Goal: Navigation & Orientation: Find specific page/section

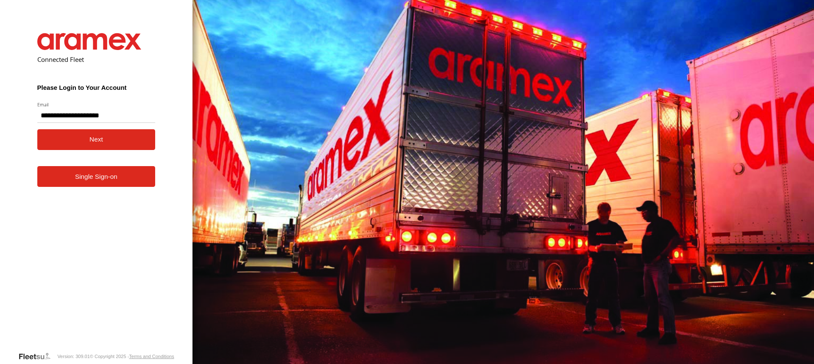
type input "**********"
click at [83, 139] on button "Next" at bounding box center [96, 139] width 118 height 21
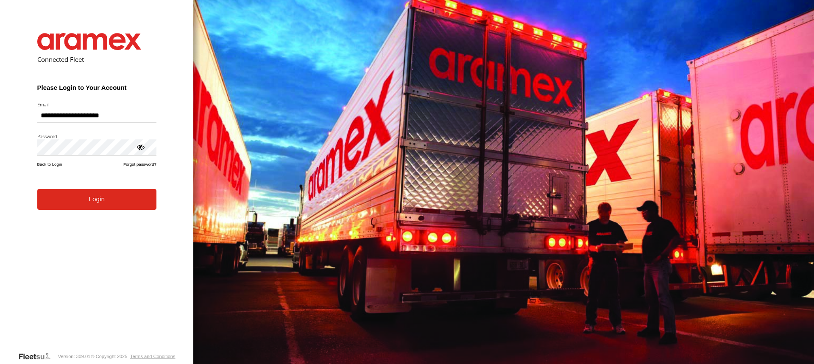
click at [87, 204] on button "Login" at bounding box center [96, 199] width 119 height 21
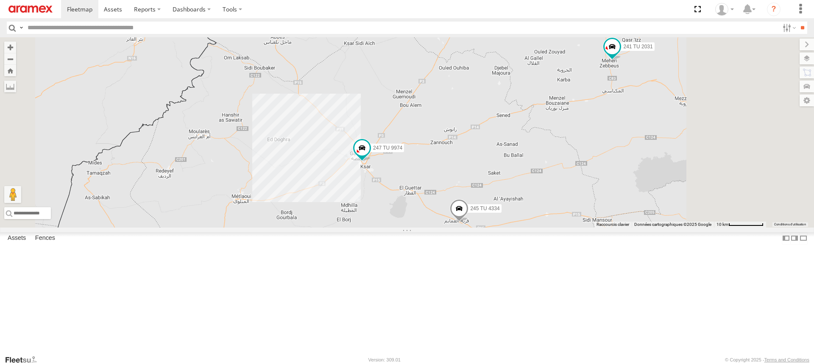
drag, startPoint x: 487, startPoint y: 176, endPoint x: 457, endPoint y: 262, distance: 90.6
click at [458, 228] on div "245 TU 4334 231 TU 3163 245 TU 9065 246 TU 8280 241 TU 2031 247 TU 9974" at bounding box center [407, 132] width 814 height 190
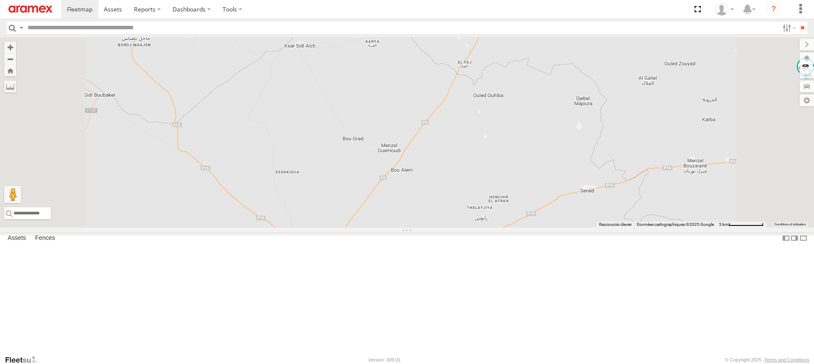
drag, startPoint x: 423, startPoint y: 326, endPoint x: 457, endPoint y: 211, distance: 120.0
click at [455, 213] on div "245 TU 4334 231 TU 3163 245 TU 9065 246 TU 8280 241 TU 2031 247 TU 9974" at bounding box center [407, 132] width 814 height 190
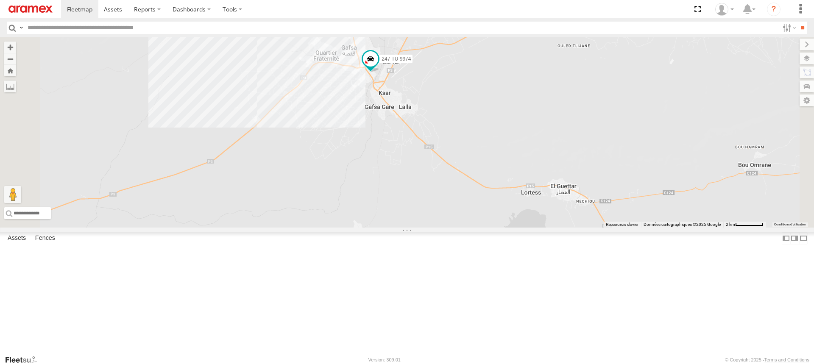
drag, startPoint x: 457, startPoint y: 151, endPoint x: 450, endPoint y: 215, distance: 64.4
click at [450, 208] on div "245 TU 4334 231 TU 3163 245 TU 9065 246 TU 8280 241 TU 2031 247 TU 9974" at bounding box center [407, 132] width 814 height 190
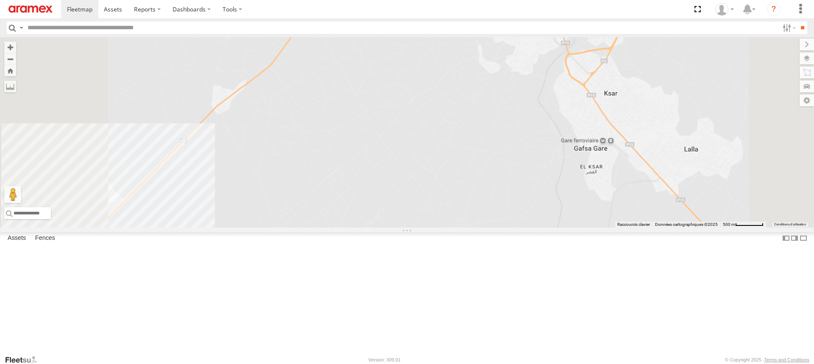
drag, startPoint x: 332, startPoint y: 248, endPoint x: 445, endPoint y: 229, distance: 114.3
click at [444, 228] on div "245 TU 4334 231 TU 3163 245 TU 9065 246 TU 8280 241 TU 2031 247 TU 9974" at bounding box center [407, 132] width 814 height 190
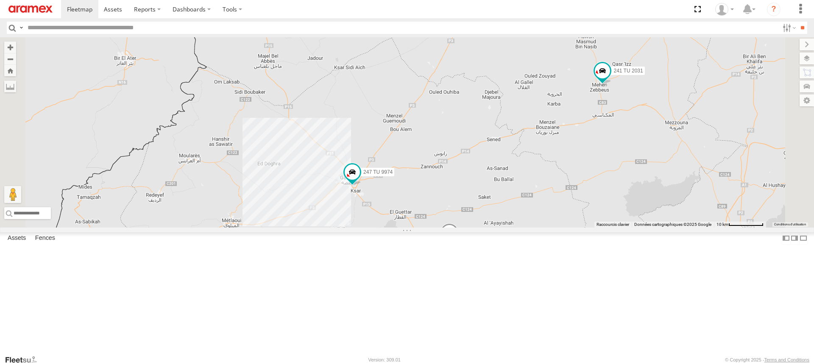
drag, startPoint x: 460, startPoint y: 260, endPoint x: 448, endPoint y: 286, distance: 29.2
click at [448, 228] on div "245 TU 4334 231 TU 3163 245 TU 9065 246 TU 8280 241 TU 2031 247 TU 9974" at bounding box center [407, 132] width 814 height 190
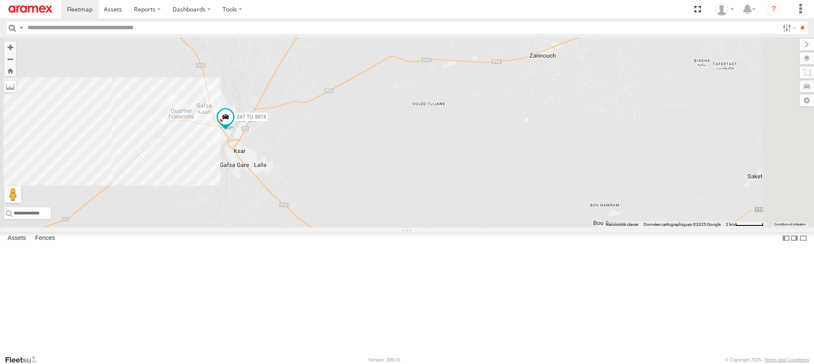
drag, startPoint x: 371, startPoint y: 234, endPoint x: 415, endPoint y: 274, distance: 59.1
click at [411, 228] on div "245 TU 4334 231 TU 3163 245 TU 9065 246 TU 8280 241 TU 2031 247 TU 9974" at bounding box center [407, 132] width 814 height 190
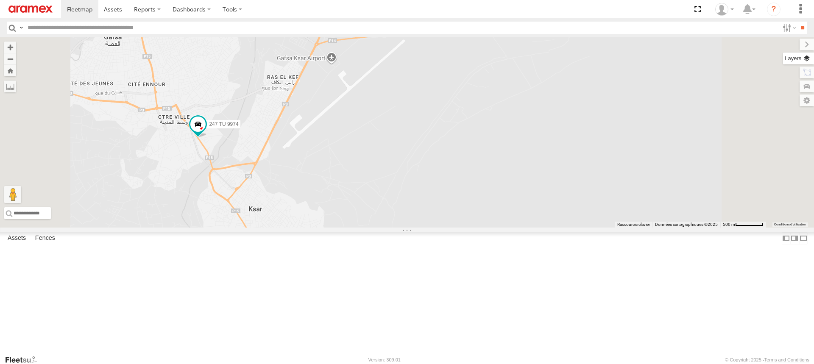
click at [808, 59] on label at bounding box center [798, 59] width 31 height 12
click at [0, 0] on label at bounding box center [0, 0] width 0 height 0
click at [0, 0] on span "Roadmap" at bounding box center [0, 0] width 0 height 0
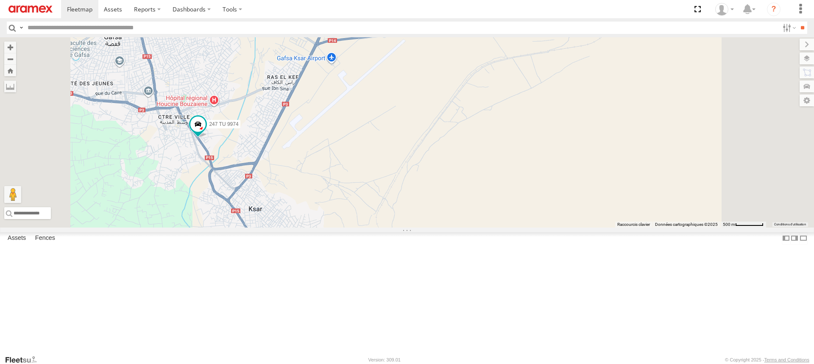
click at [0, 0] on span "Satellite + Roadmap" at bounding box center [0, 0] width 0 height 0
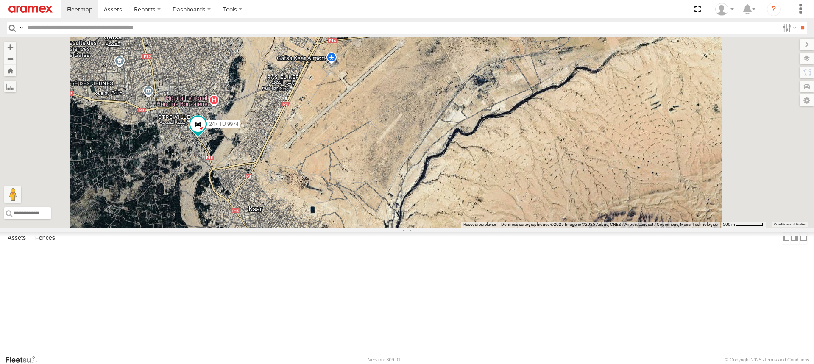
click at [570, 165] on div "245 TU 4334 231 TU 3163 245 TU 9065 246 TU 8280 241 TU 2031 247 TU 9974" at bounding box center [407, 132] width 814 height 190
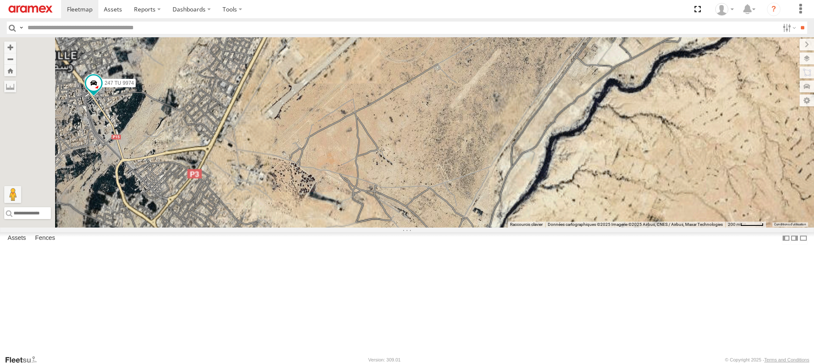
drag, startPoint x: 378, startPoint y: 229, endPoint x: 607, endPoint y: 259, distance: 231.3
click at [606, 228] on div "245 TU 4334 231 TU 3163 245 TU 9065 246 TU 8280 241 TU 2031 247 TU 9974" at bounding box center [407, 132] width 814 height 190
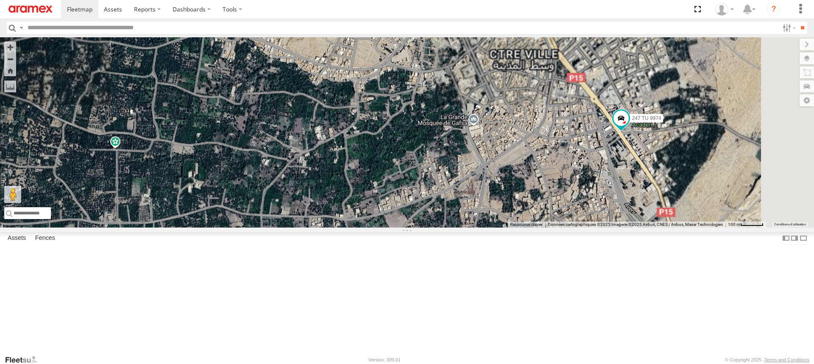
drag, startPoint x: 627, startPoint y: 244, endPoint x: 498, endPoint y: 247, distance: 128.9
click at [498, 228] on div "245 TU 4334 231 TU 3163 245 TU 9065 246 TU 8280 241 TU 2031 247 TU 9974" at bounding box center [407, 132] width 814 height 190
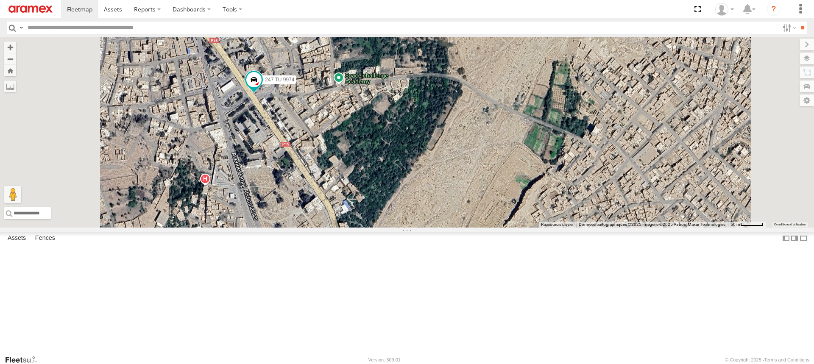
drag, startPoint x: 433, startPoint y: 212, endPoint x: 482, endPoint y: 245, distance: 59.1
click at [468, 228] on div "245 TU 4334 231 TU 3163 245 TU 9065 246 TU 8280 241 TU 2031 247 TU 9974" at bounding box center [407, 132] width 814 height 190
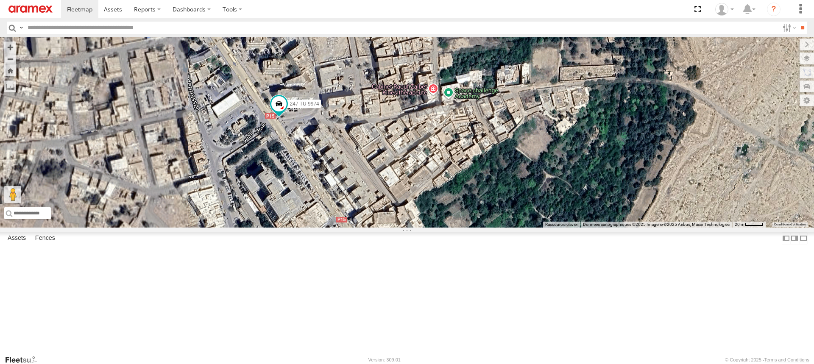
drag, startPoint x: 413, startPoint y: 208, endPoint x: 465, endPoint y: 240, distance: 61.3
click at [450, 228] on div "245 TU 4334 231 TU 3163 245 TU 9065 246 TU 8280 241 TU 2031 247 TU 9974" at bounding box center [407, 132] width 814 height 190
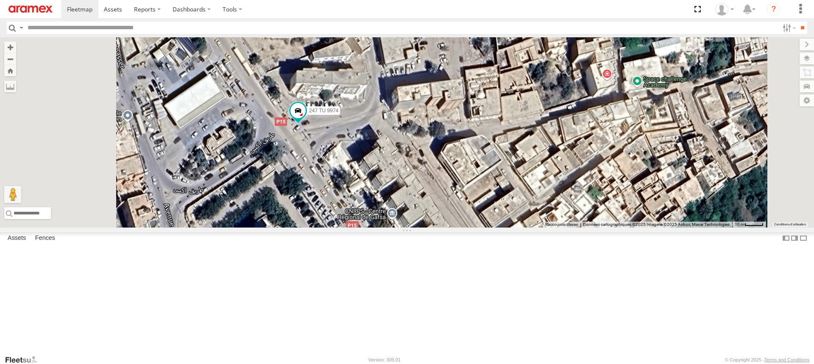
drag, startPoint x: 405, startPoint y: 208, endPoint x: 461, endPoint y: 249, distance: 69.4
click at [459, 228] on div "245 TU 4334 231 TU 3163 245 TU 9065 246 TU 8280 241 TU 2031 247 TU 9974" at bounding box center [407, 132] width 814 height 190
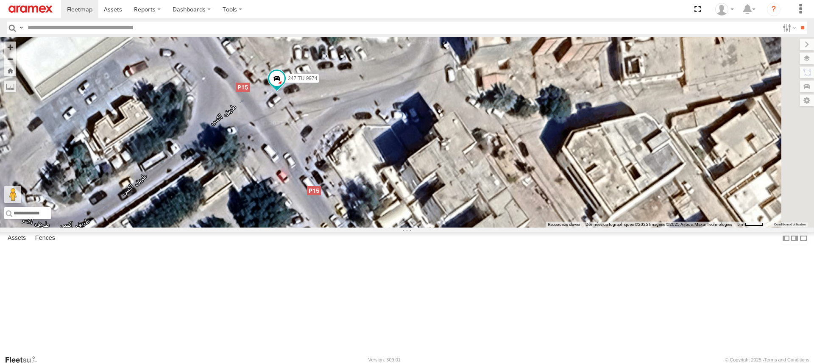
drag, startPoint x: 421, startPoint y: 211, endPoint x: 443, endPoint y: 245, distance: 40.7
click at [442, 228] on div "245 TU 4334 231 TU 3163 245 TU 9065 246 TU 8280 241 TU 2031 247 TU 9974" at bounding box center [407, 132] width 814 height 190
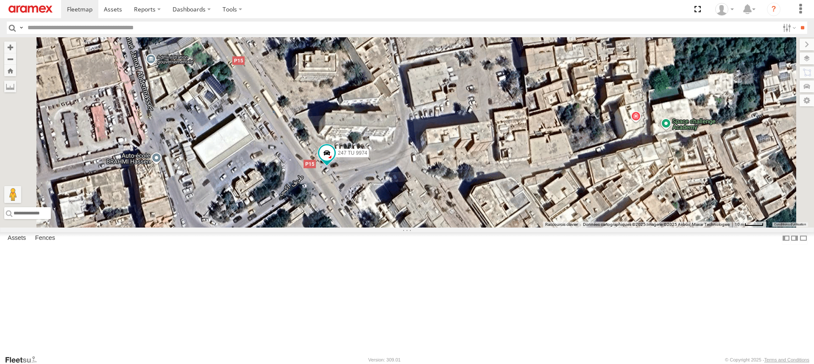
drag, startPoint x: 452, startPoint y: 266, endPoint x: 483, endPoint y: 245, distance: 37.2
click at [483, 228] on div "245 TU 4334 231 TU 3163 245 TU 9065 246 TU 8280 241 TU 2031 247 TU 9974" at bounding box center [407, 132] width 814 height 190
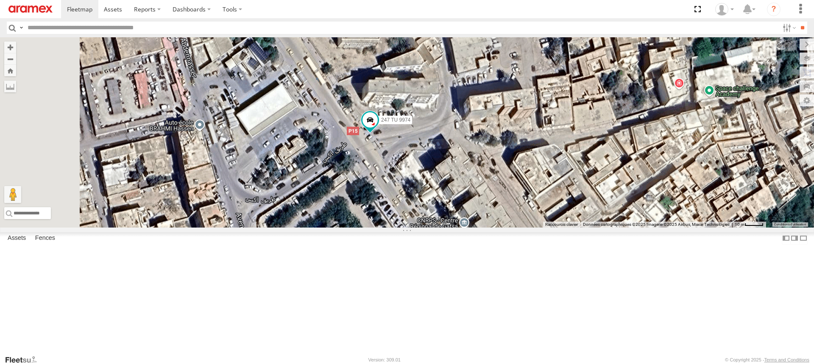
click at [483, 228] on div "245 TU 4334 231 TU 3163 245 TU 9065 246 TU 8280 241 TU 2031 247 TU 9974" at bounding box center [407, 132] width 814 height 190
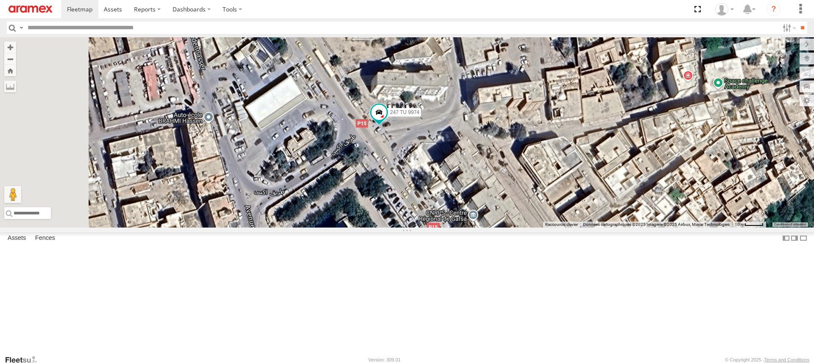
drag, startPoint x: 494, startPoint y: 268, endPoint x: 446, endPoint y: 220, distance: 67.4
click at [446, 220] on div "245 TU 4334 231 TU 3163 245 TU 9065 246 TU 8280 241 TU 2031 247 TU 9974" at bounding box center [407, 132] width 814 height 190
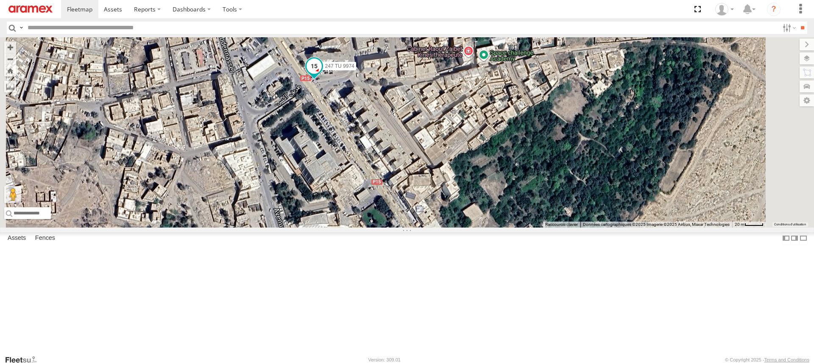
click at [322, 73] on span at bounding box center [313, 65] width 15 height 15
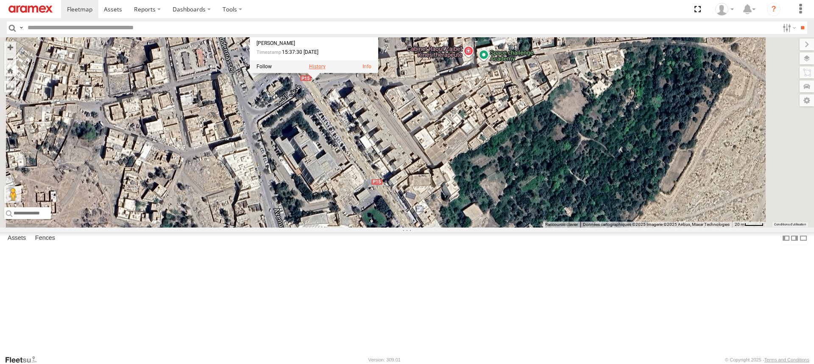
click at [325, 70] on label at bounding box center [317, 67] width 17 height 6
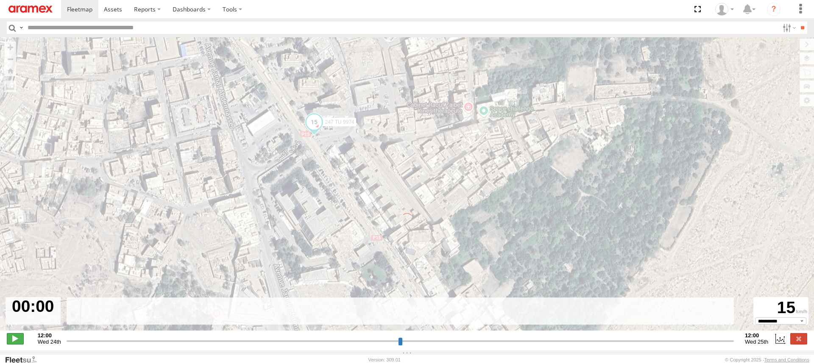
click at [19, 344] on span at bounding box center [15, 338] width 17 height 11
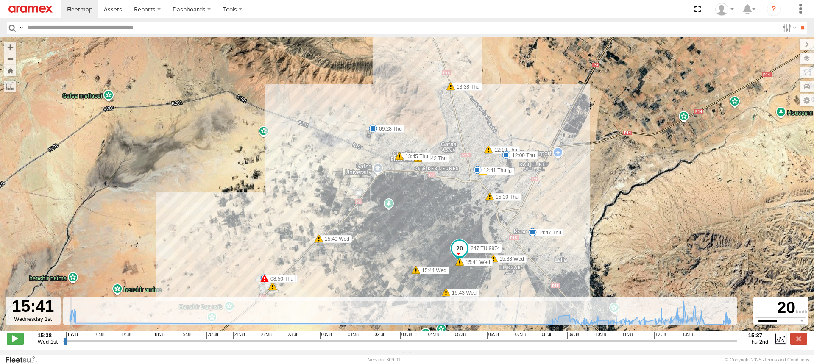
click at [591, 344] on input "range" at bounding box center [400, 341] width 674 height 8
click at [623, 345] on input "range" at bounding box center [400, 341] width 674 height 8
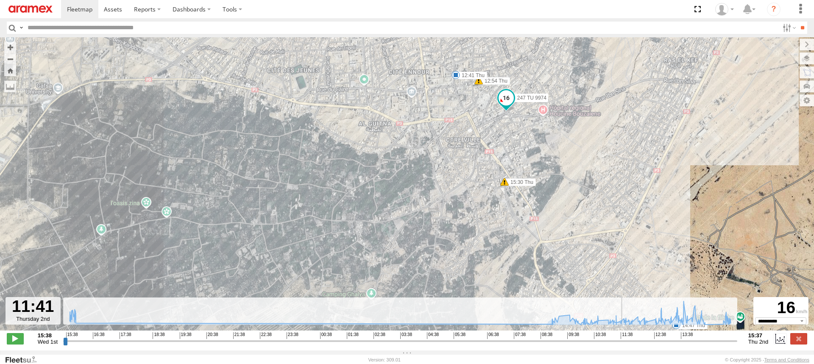
drag, startPoint x: 559, startPoint y: 134, endPoint x: 526, endPoint y: 159, distance: 42.0
click at [526, 159] on div "247 TU 9974 15:38 Wed 15:41 Wed 15:43 Wed 15:44 Wed 15:49 Wed 15:56 Wed 08:50 T…" at bounding box center [407, 188] width 814 height 302
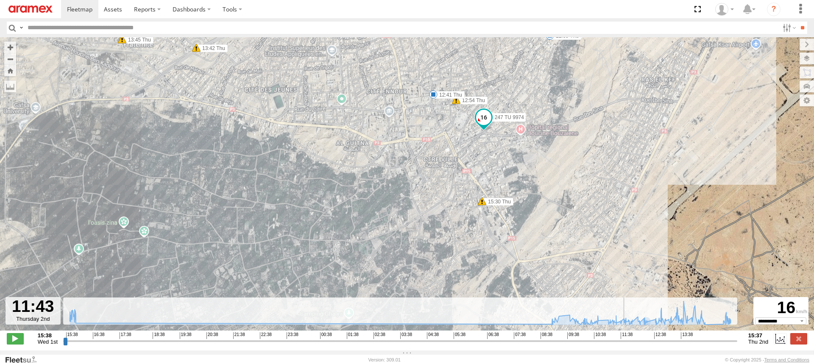
click at [673, 345] on input "range" at bounding box center [400, 341] width 674 height 8
click at [687, 345] on input "range" at bounding box center [400, 341] width 674 height 8
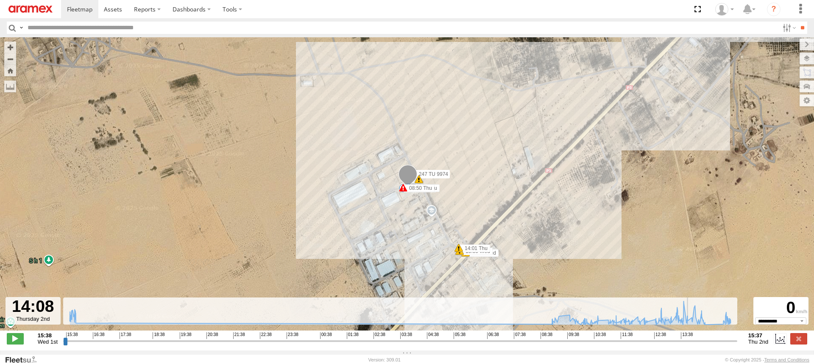
click at [696, 345] on input "range" at bounding box center [400, 341] width 674 height 8
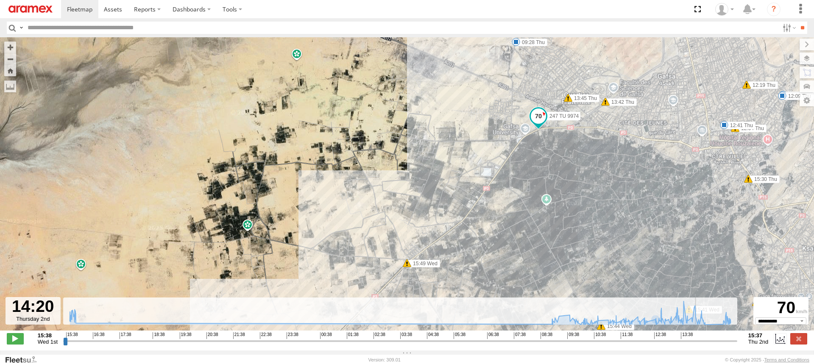
drag, startPoint x: 494, startPoint y: 227, endPoint x: 449, endPoint y: 235, distance: 46.1
click at [449, 235] on div "247 TU 9974 15:38 Wed 15:41 Wed 15:43 Wed 15:44 Wed 15:49 Wed 15:56 Wed 08:50 T…" at bounding box center [407, 188] width 814 height 302
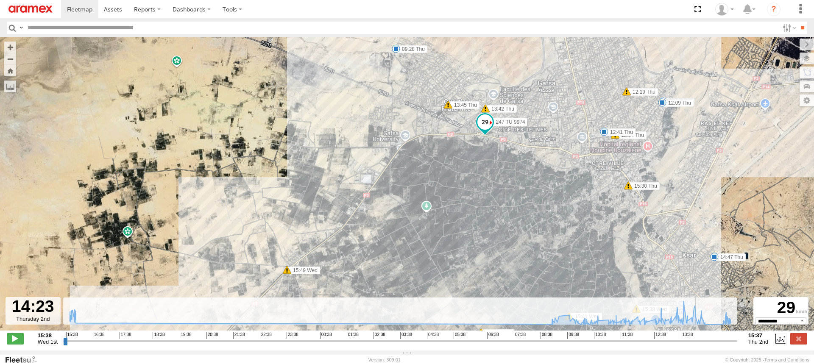
drag, startPoint x: 524, startPoint y: 232, endPoint x: 434, endPoint y: 225, distance: 89.7
click at [436, 225] on div "247 TU 9974 15:38 Wed 15:41 Wed 15:43 Wed 15:44 Wed 15:49 Wed 15:56 Wed 08:50 T…" at bounding box center [407, 188] width 814 height 302
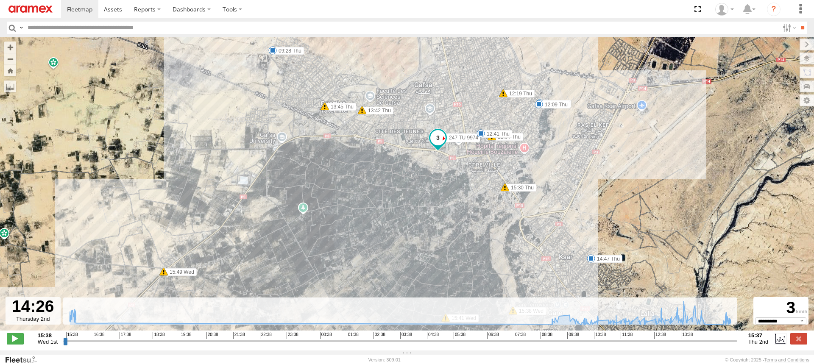
drag, startPoint x: 482, startPoint y: 214, endPoint x: 431, endPoint y: 220, distance: 51.6
click at [431, 220] on div "247 TU 9974 15:38 Wed 15:41 Wed 15:43 Wed 15:44 Wed 15:49 Wed 15:56 Wed 08:50 T…" at bounding box center [407, 188] width 814 height 302
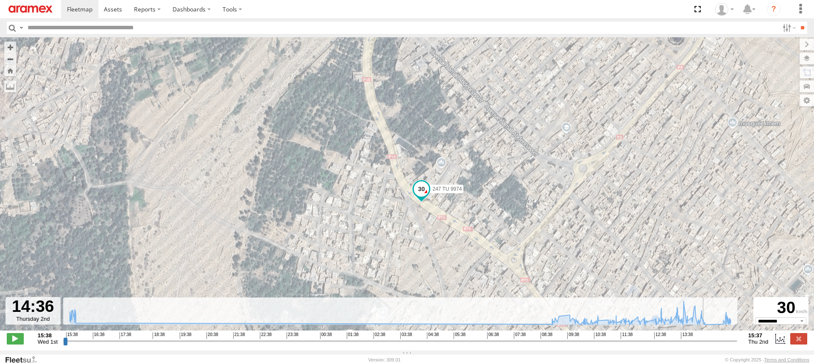
drag, startPoint x: 417, startPoint y: 235, endPoint x: 393, endPoint y: 213, distance: 32.4
click at [395, 214] on div "247 TU 9974 15:38 Wed 15:41 Wed 15:43 Wed 15:44 Wed 15:49 Wed 15:56 Wed 08:50 T…" at bounding box center [407, 188] width 814 height 302
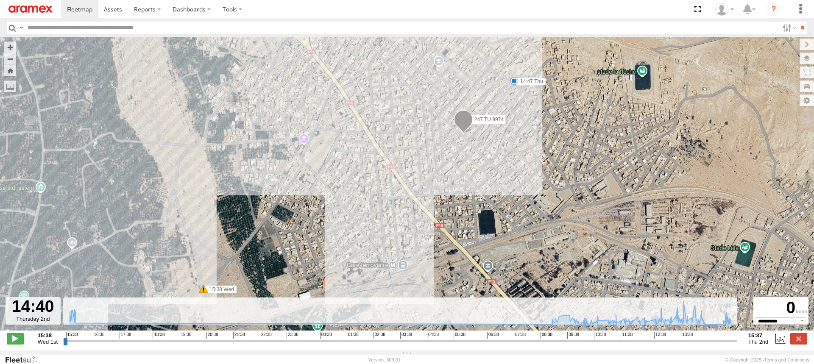
drag, startPoint x: 383, startPoint y: 207, endPoint x: 411, endPoint y: 253, distance: 54.4
click at [411, 253] on div "247 TU 9974 15:38 Wed 15:41 Wed 15:43 Wed 15:44 Wed 15:49 Wed 15:56 Wed 08:50 T…" at bounding box center [407, 188] width 814 height 302
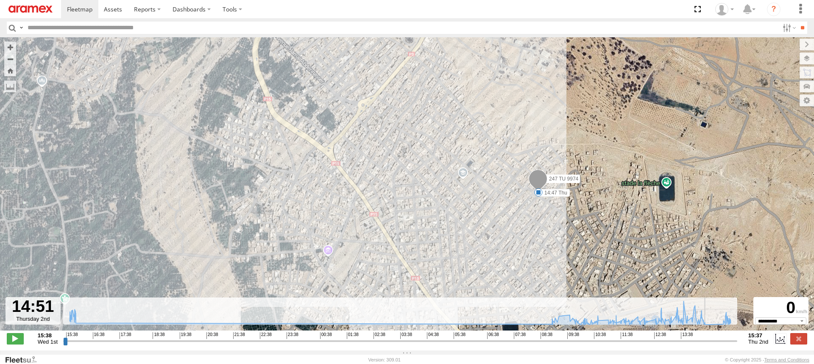
drag, startPoint x: 481, startPoint y: 181, endPoint x: 468, endPoint y: 226, distance: 47.6
click at [468, 226] on div "247 TU 9974 15:38 Wed 15:41 Wed 15:43 Wed 15:44 Wed 15:49 Wed 15:56 Wed 08:50 T…" at bounding box center [407, 188] width 814 height 302
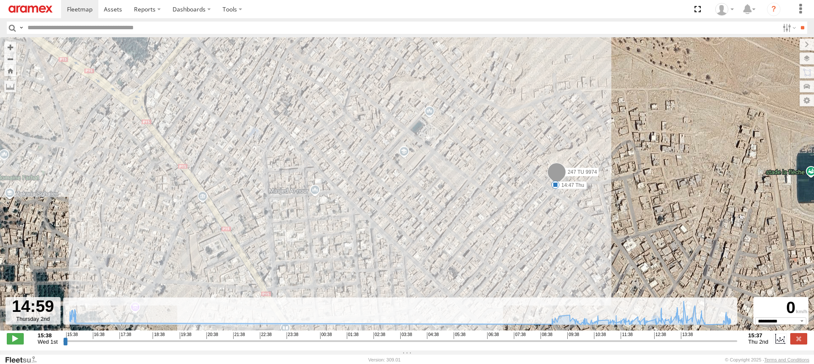
type input "**********"
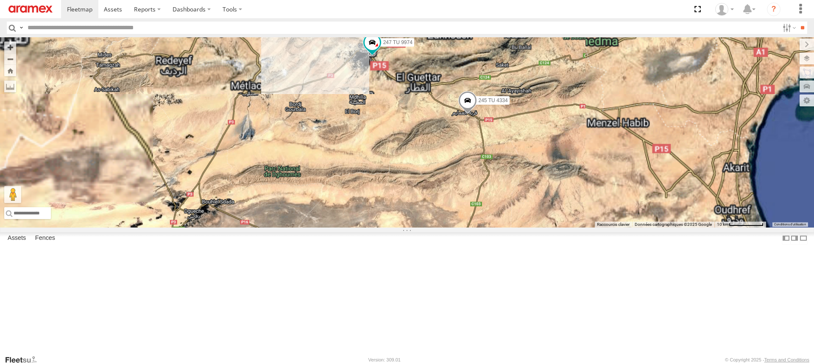
drag, startPoint x: 463, startPoint y: 223, endPoint x: 457, endPoint y: 256, distance: 34.4
click at [457, 228] on div "245 TU 4334 231 TU 3163 245 TU 9065 246 TU 8280 241 TU 2031 247 TU 9974" at bounding box center [407, 132] width 814 height 190
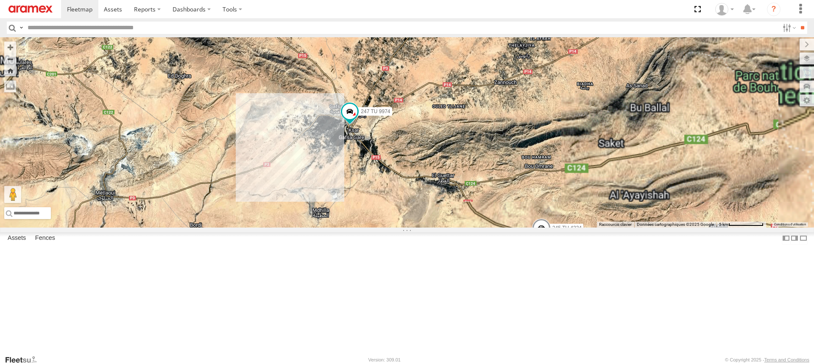
drag, startPoint x: 450, startPoint y: 223, endPoint x: 443, endPoint y: 261, distance: 38.3
click at [443, 228] on div "245 TU 4334 231 TU 3163 245 TU 9065 246 TU 8280 241 TU 2031 247 TU 9974" at bounding box center [407, 132] width 814 height 190
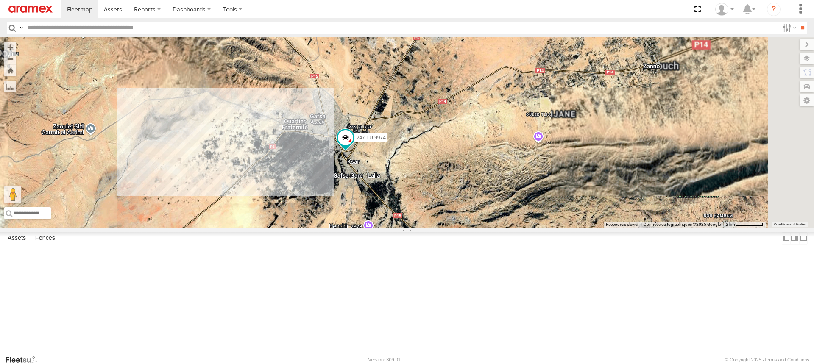
drag, startPoint x: 432, startPoint y: 206, endPoint x: 428, endPoint y: 258, distance: 52.3
click at [428, 228] on div "245 TU 4334 231 TU 3163 245 TU 9065 246 TU 8280 241 TU 2031 247 TU 9974" at bounding box center [407, 132] width 814 height 190
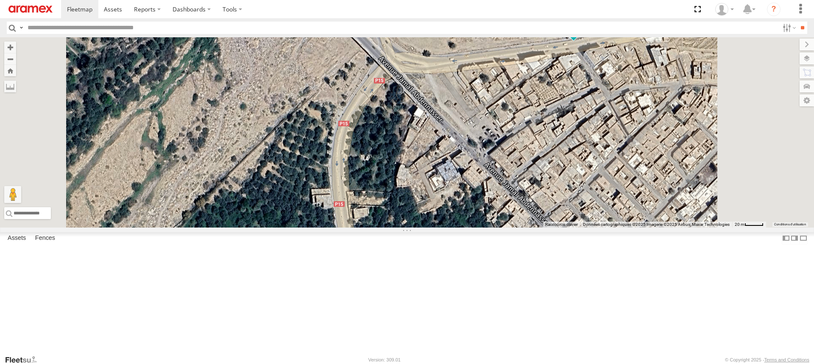
drag, startPoint x: 548, startPoint y: 223, endPoint x: 429, endPoint y: 282, distance: 132.3
click at [429, 228] on div "245 TU 4334 231 TU 3163 245 TU 9065 246 TU 8280 241 TU 2031 247 TU 9974" at bounding box center [407, 132] width 814 height 190
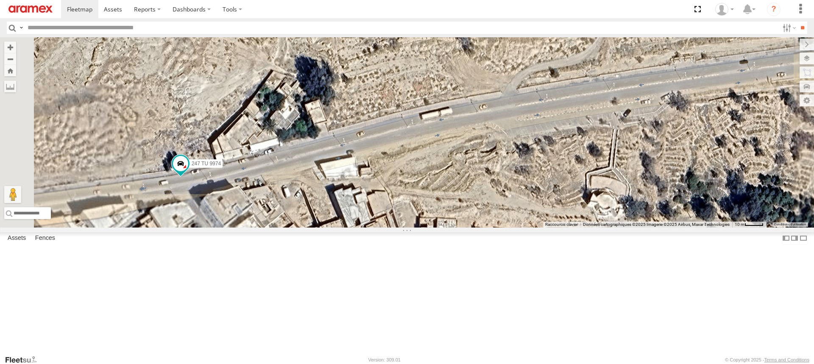
drag, startPoint x: 377, startPoint y: 270, endPoint x: 420, endPoint y: 270, distance: 43.2
click at [419, 228] on div "245 TU 4334 231 TU 3163 245 TU 9065 246 TU 8280 241 TU 2031 247 TU 9974" at bounding box center [407, 132] width 814 height 190
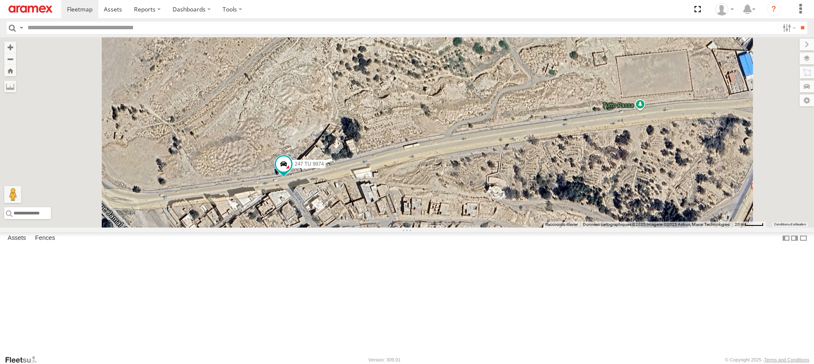
drag, startPoint x: 367, startPoint y: 264, endPoint x: 398, endPoint y: 257, distance: 32.3
click at [398, 228] on div "245 TU 4334 231 TU 3163 245 TU 9065 246 TU 8280 241 TU 2031 247 TU 9974" at bounding box center [407, 132] width 814 height 190
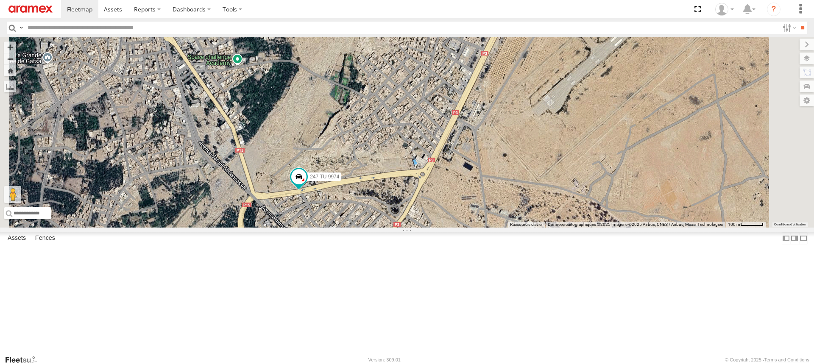
drag, startPoint x: 376, startPoint y: 277, endPoint x: 403, endPoint y: 278, distance: 26.7
click at [403, 228] on div "245 TU 4334 231 TU 3163 245 TU 9065 246 TU 8280 241 TU 2031 247 TU 9974" at bounding box center [407, 132] width 814 height 190
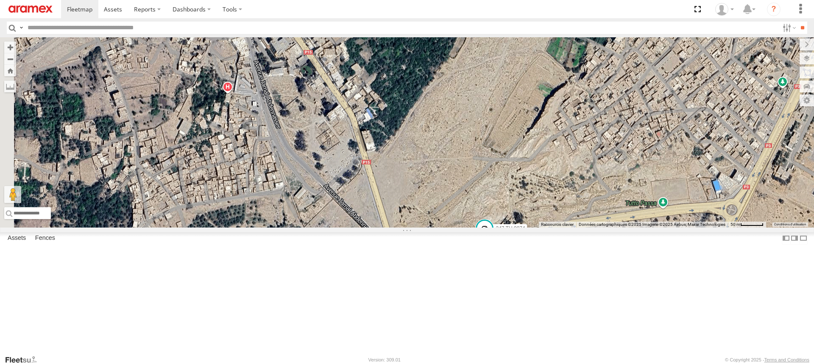
drag, startPoint x: 384, startPoint y: 219, endPoint x: 473, endPoint y: 273, distance: 103.8
click at [473, 228] on div "245 TU 4334 231 TU 3163 245 TU 9065 246 TU 8280 241 TU 2031 247 TU 9974" at bounding box center [407, 132] width 814 height 190
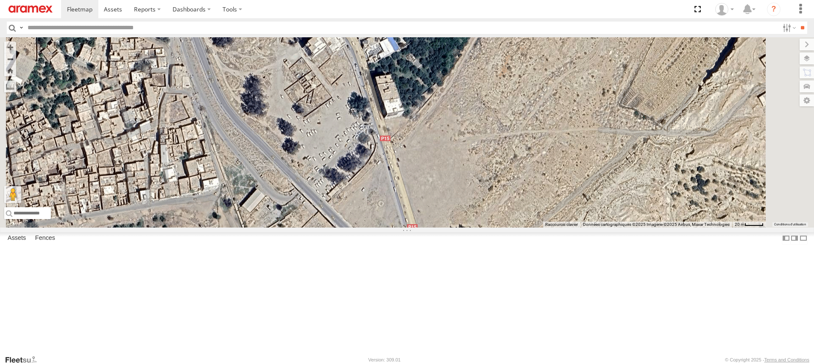
drag, startPoint x: 421, startPoint y: 206, endPoint x: 442, endPoint y: 256, distance: 53.5
click at [442, 228] on div "245 TU 4334 231 TU 3163 245 TU 9065 246 TU 8280 241 TU 2031 247 TU 9974" at bounding box center [407, 132] width 814 height 190
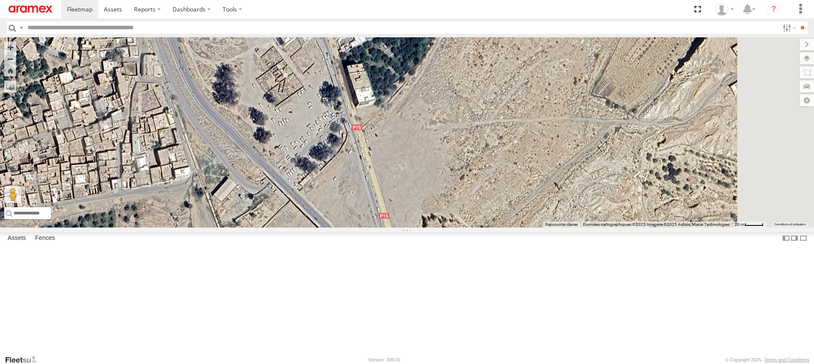
drag, startPoint x: 483, startPoint y: 278, endPoint x: 389, endPoint y: 172, distance: 141.1
click at [403, 186] on div "245 TU 4334 231 TU 3163 245 TU 9065 246 TU 8280 241 TU 2031 247 TU 9974" at bounding box center [407, 132] width 814 height 190
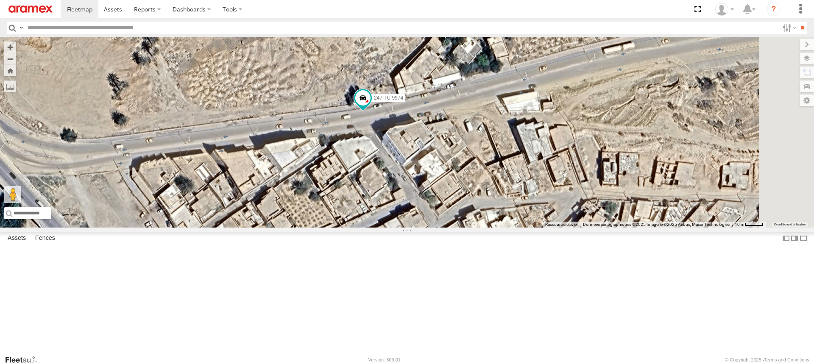
drag, startPoint x: 508, startPoint y: 212, endPoint x: 494, endPoint y: 223, distance: 17.5
click at [494, 223] on div "245 TU 4334 231 TU 3163 245 TU 9065 246 TU 8280 241 TU 2031 247 TU 9974" at bounding box center [407, 132] width 814 height 190
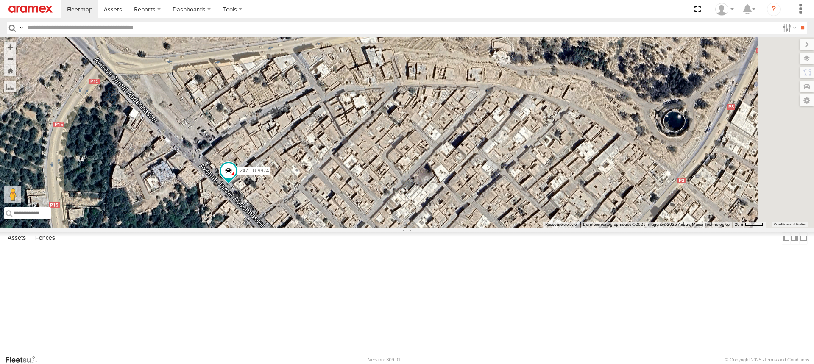
drag, startPoint x: 403, startPoint y: 128, endPoint x: 394, endPoint y: 156, distance: 29.6
click at [394, 156] on div "245 TU 4334 231 TU 3163 245 TU 9065 246 TU 8280 241 TU 2031 247 TU 9974" at bounding box center [407, 132] width 814 height 190
